Goal: Contribute content: Add original content to the website for others to see

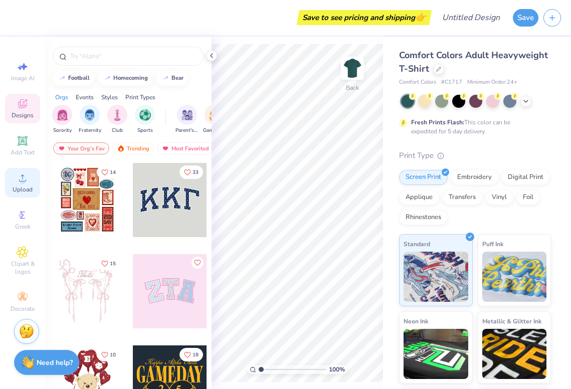
click at [26, 184] on div "Upload" at bounding box center [22, 183] width 35 height 30
click at [24, 184] on div "Upload" at bounding box center [22, 183] width 35 height 30
click at [23, 181] on icon at bounding box center [22, 177] width 7 height 7
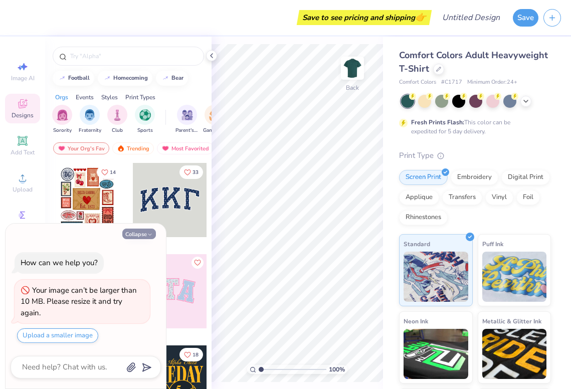
click at [150, 237] on button "Collapse" at bounding box center [139, 233] width 34 height 11
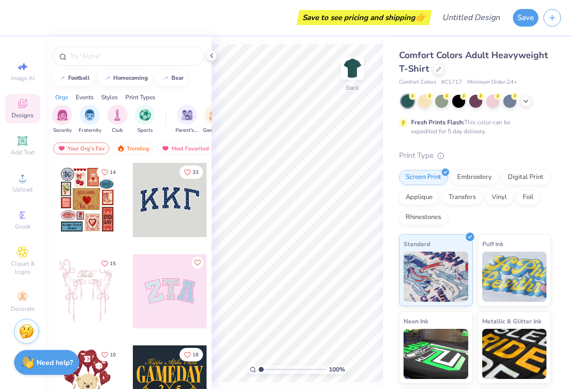
click at [532, 101] on div at bounding box center [476, 101] width 150 height 13
click at [526, 97] on icon at bounding box center [525, 100] width 8 height 8
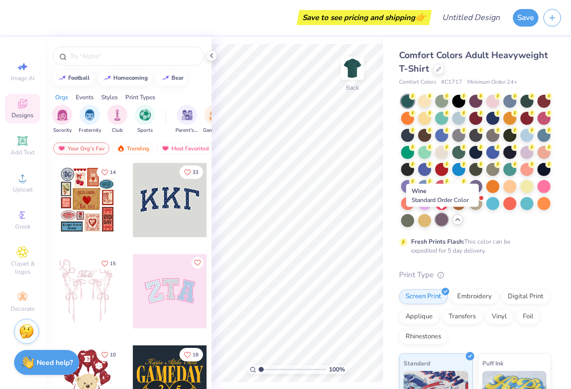
click at [445, 220] on div at bounding box center [441, 219] width 13 height 13
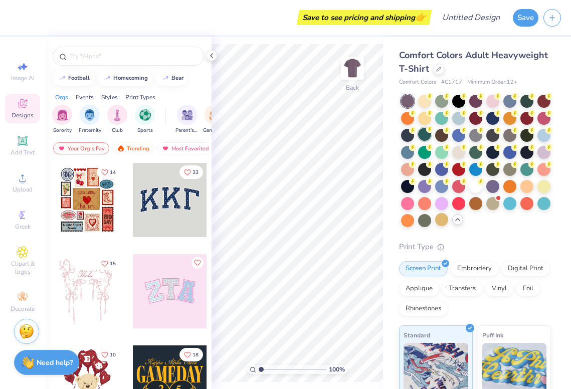
click at [422, 136] on div at bounding box center [424, 134] width 13 height 13
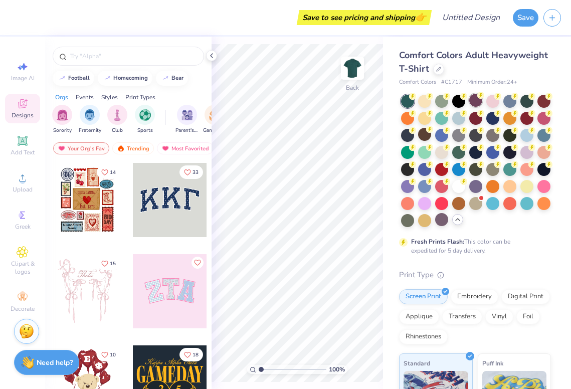
click at [478, 101] on div at bounding box center [475, 100] width 13 height 13
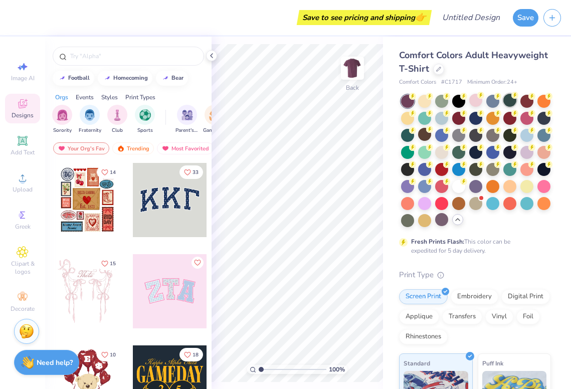
click at [508, 100] on div at bounding box center [509, 100] width 13 height 13
click at [346, 70] on img at bounding box center [352, 68] width 40 height 40
click at [346, 70] on img at bounding box center [352, 68] width 20 height 20
click at [538, 117] on div at bounding box center [543, 117] width 13 height 13
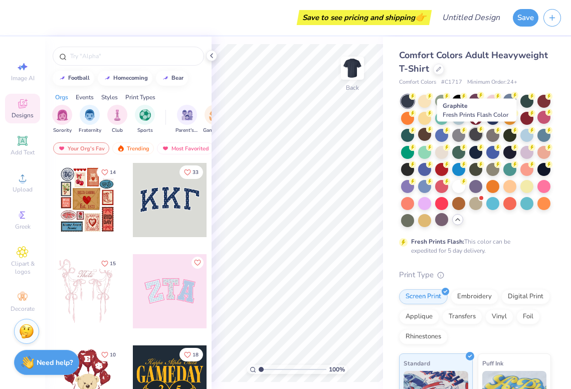
click at [472, 135] on div at bounding box center [475, 134] width 13 height 13
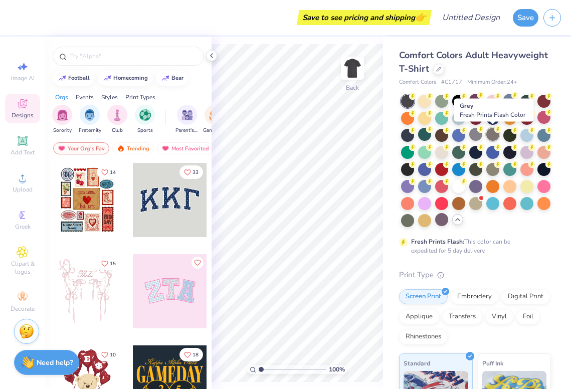
click at [491, 135] on div at bounding box center [492, 134] width 13 height 13
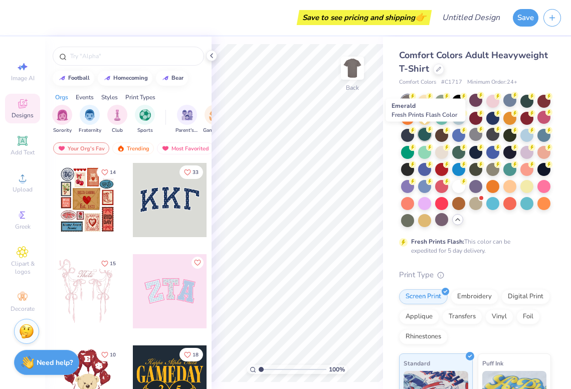
click at [424, 135] on div at bounding box center [424, 134] width 13 height 13
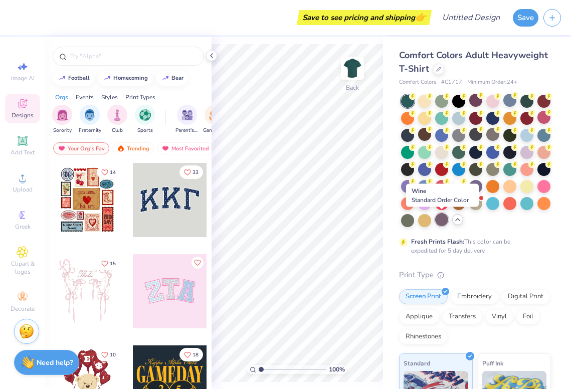
click at [444, 215] on div at bounding box center [441, 219] width 13 height 13
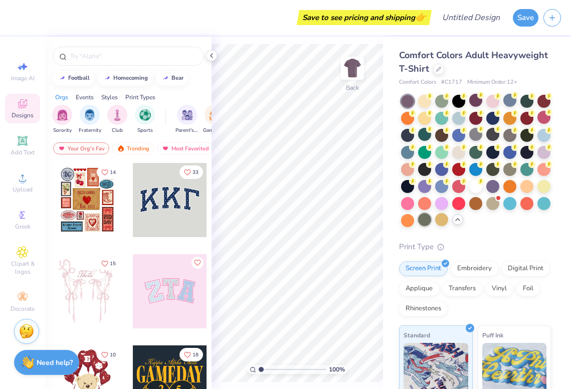
click at [427, 219] on div at bounding box center [424, 219] width 13 height 13
click at [527, 165] on div at bounding box center [526, 168] width 13 height 13
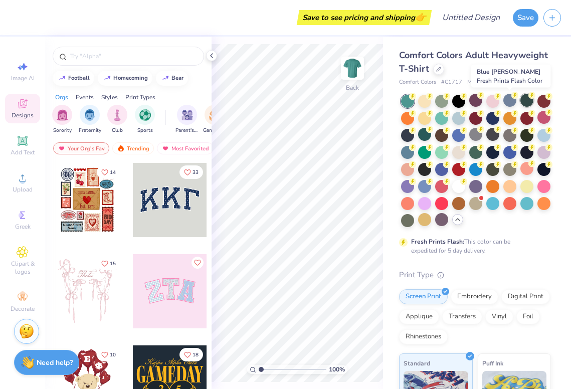
click at [524, 101] on div at bounding box center [526, 100] width 13 height 13
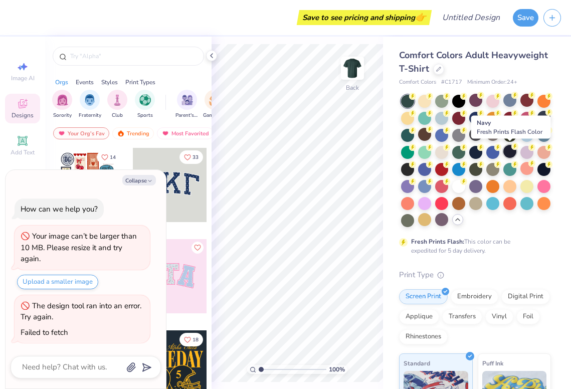
type textarea "x"
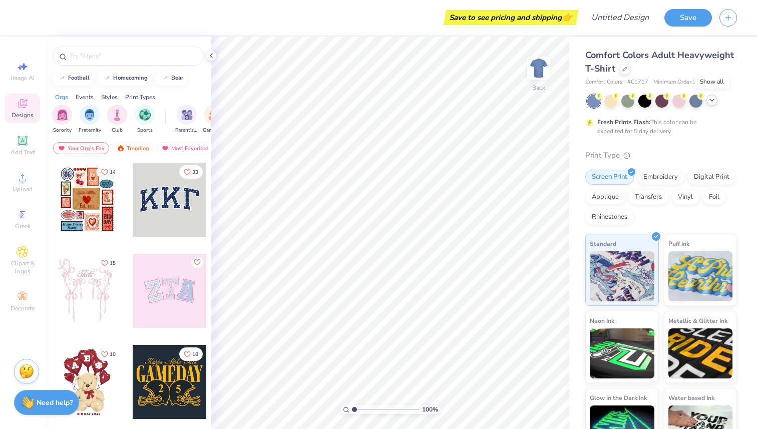
click at [714, 103] on icon at bounding box center [712, 100] width 8 height 8
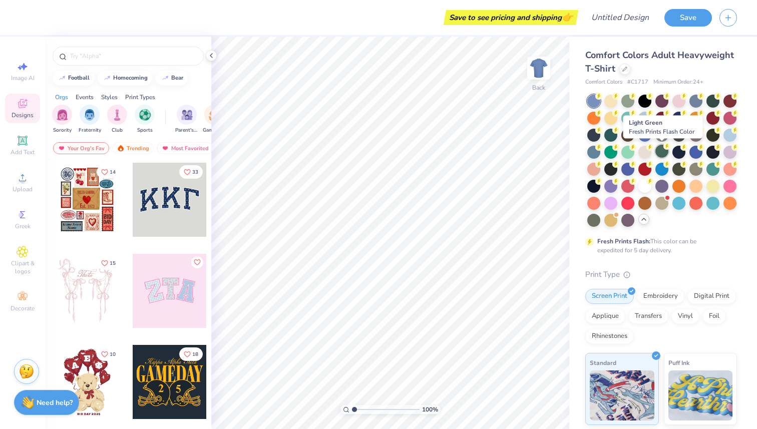
click at [663, 153] on div at bounding box center [662, 151] width 13 height 13
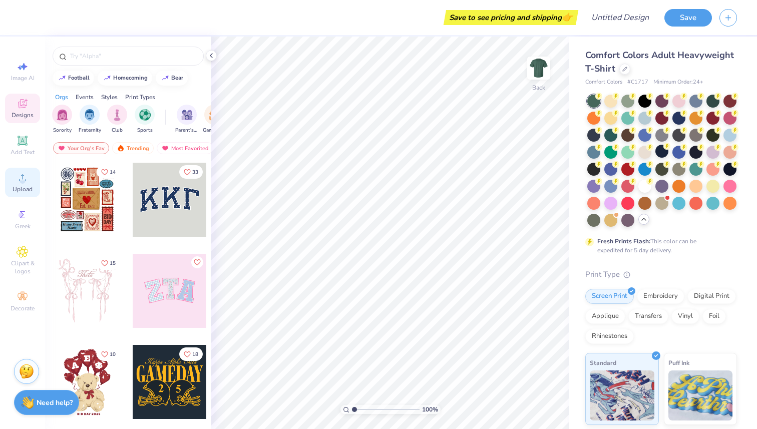
click at [24, 187] on span "Upload" at bounding box center [23, 189] width 20 height 8
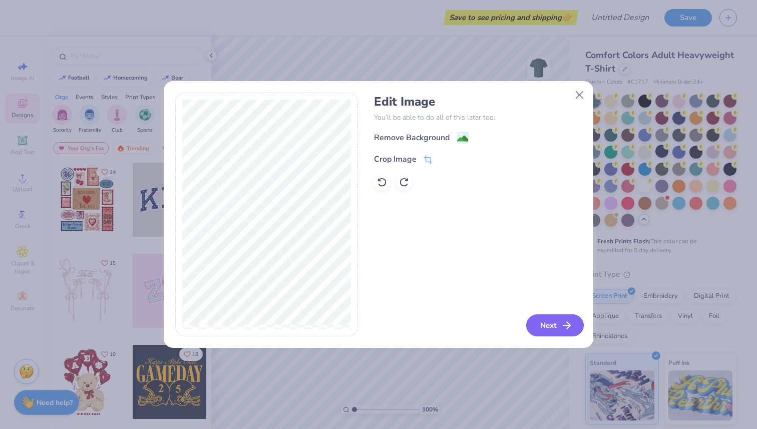
click at [568, 332] on icon "button" at bounding box center [567, 326] width 12 height 12
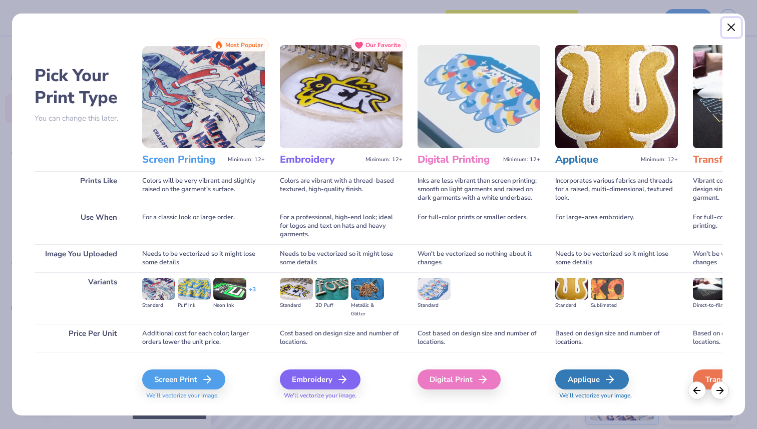
click at [730, 27] on button "Close" at bounding box center [731, 27] width 19 height 19
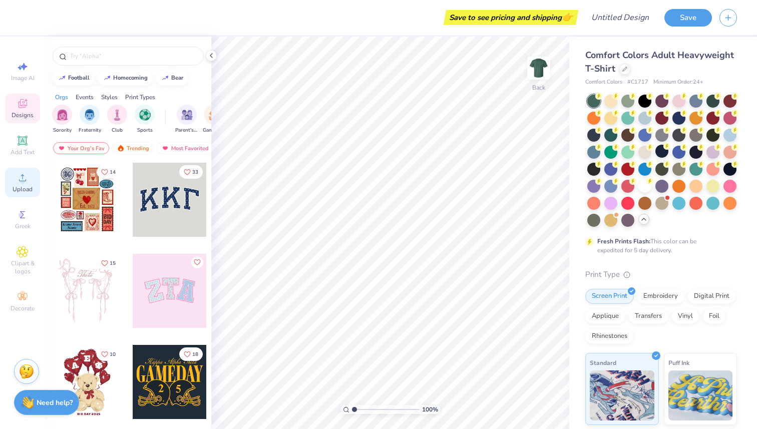
click at [22, 189] on span "Upload" at bounding box center [23, 189] width 20 height 8
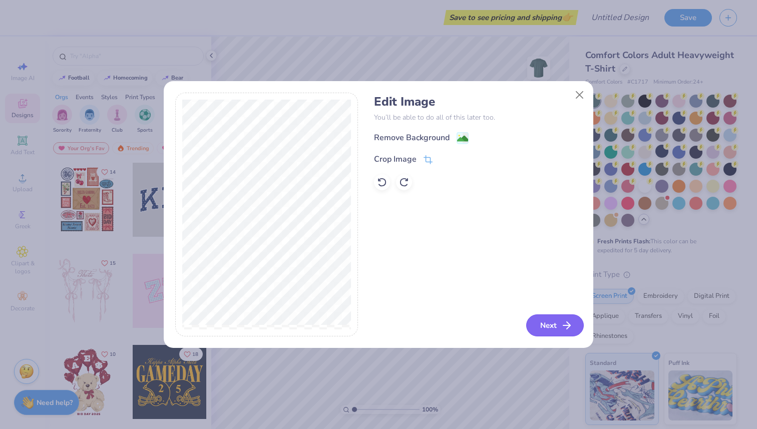
click at [545, 324] on button "Next" at bounding box center [555, 326] width 58 height 22
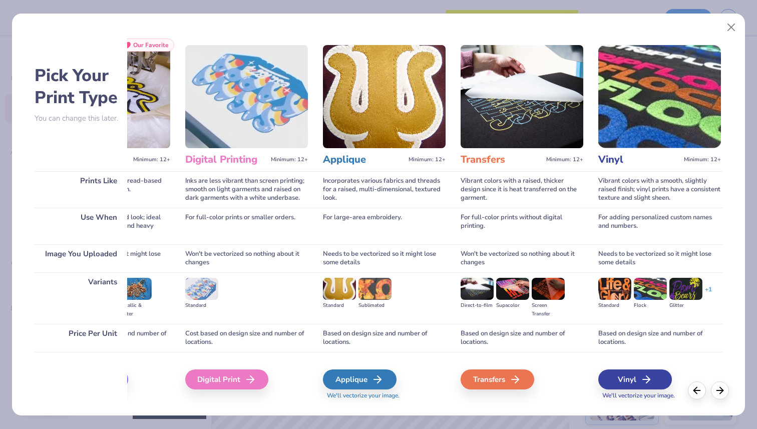
scroll to position [0, 214]
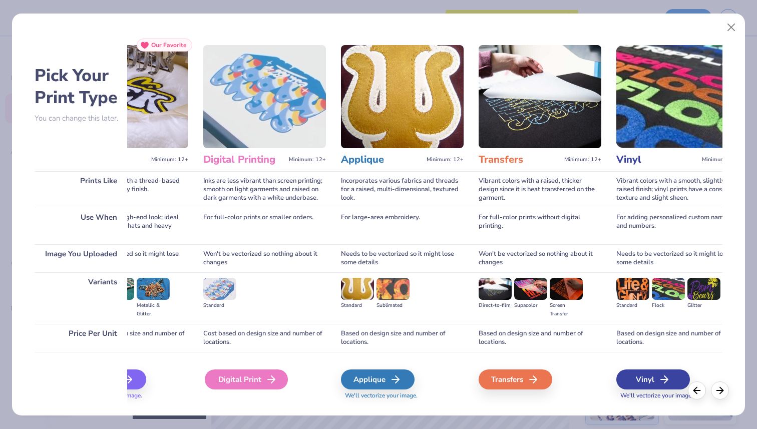
click at [260, 380] on div "Digital Print" at bounding box center [246, 380] width 83 height 20
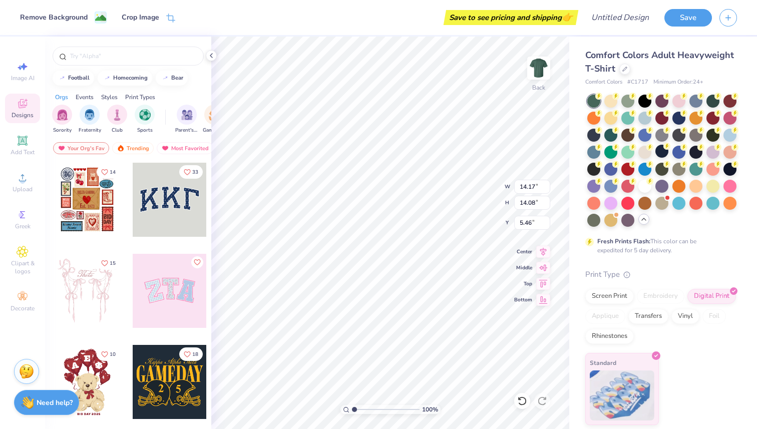
type input "5.02"
type input "4.99"
click at [549, 283] on icon at bounding box center [544, 283] width 14 height 12
click at [546, 268] on icon at bounding box center [544, 266] width 9 height 7
click at [545, 281] on icon at bounding box center [544, 283] width 14 height 12
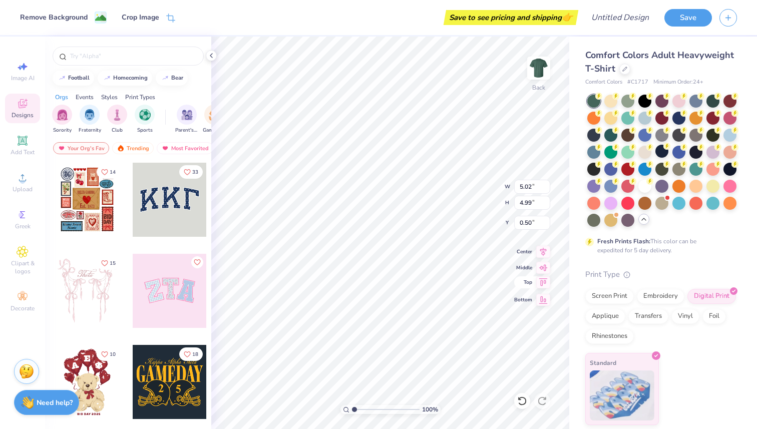
type input "3.00"
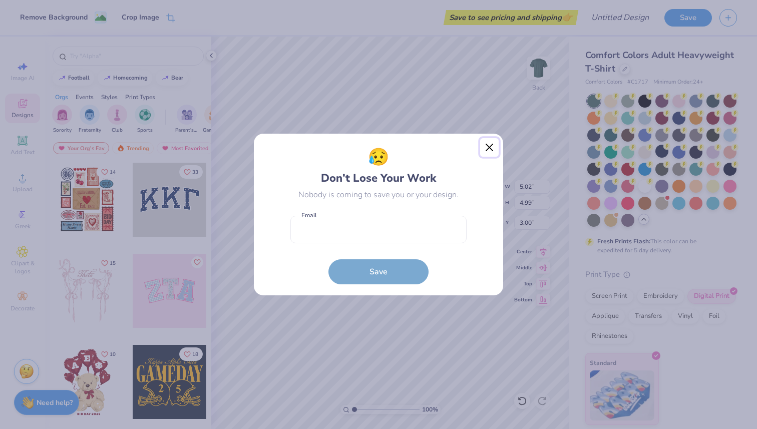
click at [492, 151] on button "Close" at bounding box center [489, 147] width 19 height 19
